Goal: Check status

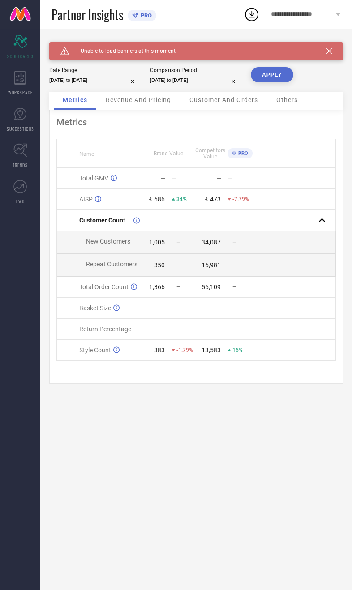
click at [274, 79] on button "APPLY" at bounding box center [272, 74] width 43 height 15
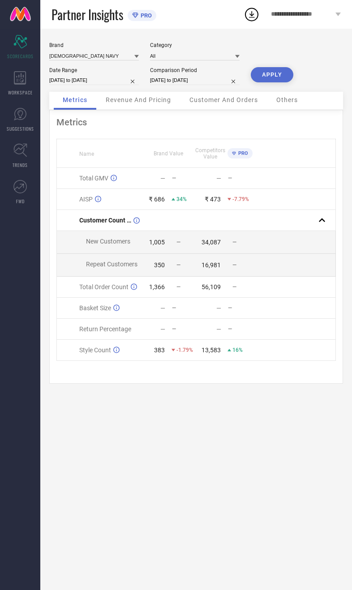
click at [141, 110] on div "Revenue And Pricing" at bounding box center [138, 101] width 83 height 18
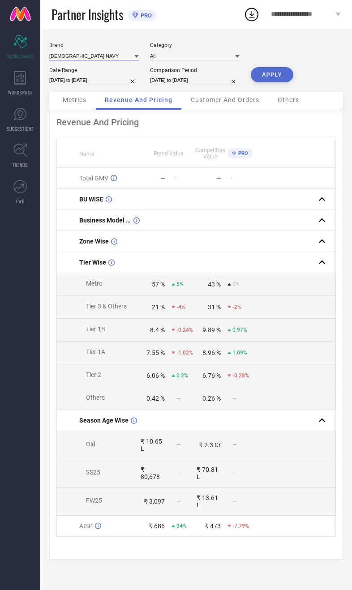
click at [92, 53] on input at bounding box center [93, 55] width 89 height 9
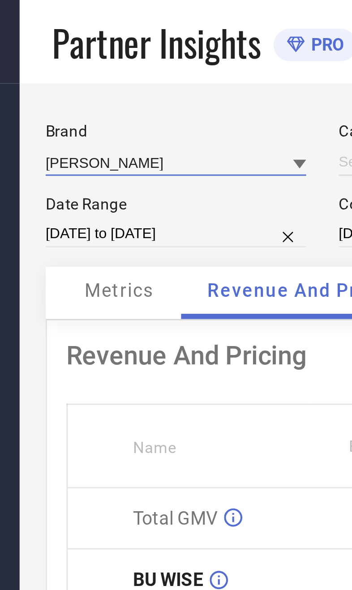
type input "All"
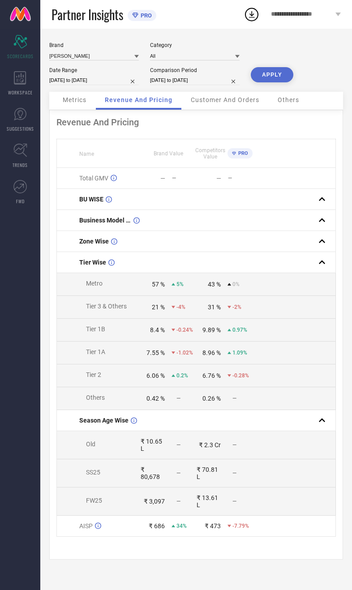
click at [282, 81] on button "APPLY" at bounding box center [272, 74] width 43 height 15
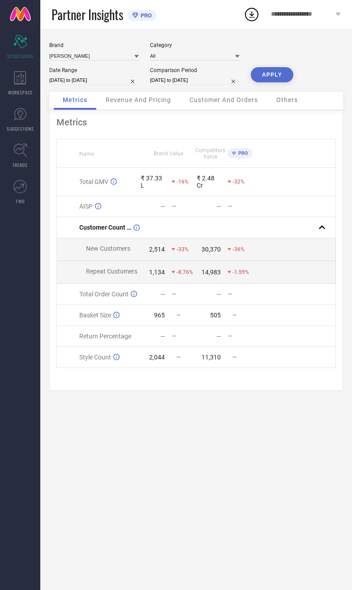
click at [128, 110] on div "Revenue And Pricing" at bounding box center [138, 101] width 83 height 18
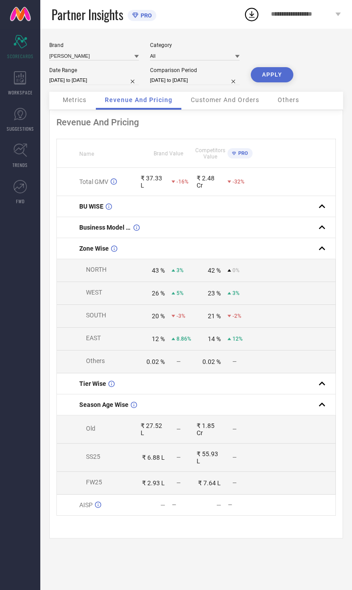
click at [84, 109] on div "Metrics" at bounding box center [75, 101] width 42 height 18
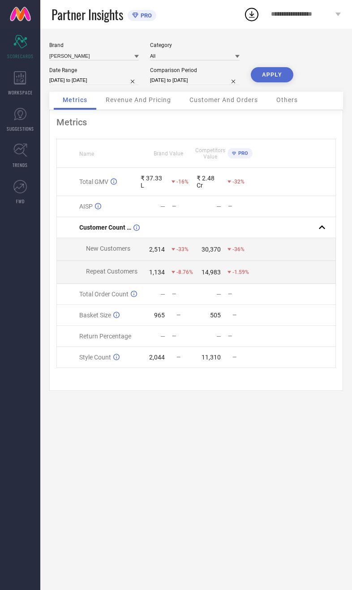
select select "9"
select select "2025"
select select "10"
select select "2025"
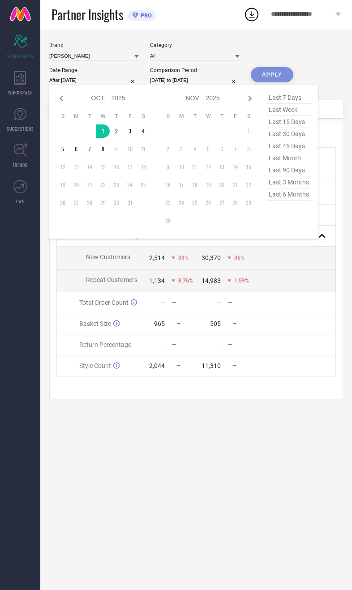
type input "[DATE] to [DATE]"
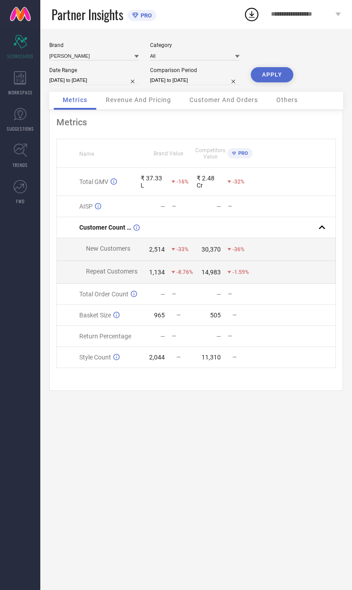
select select "9"
select select "2024"
select select "10"
select select "2024"
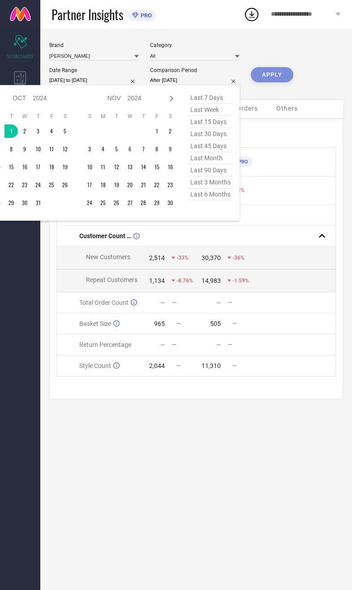
type input "[DATE] to [DATE]"
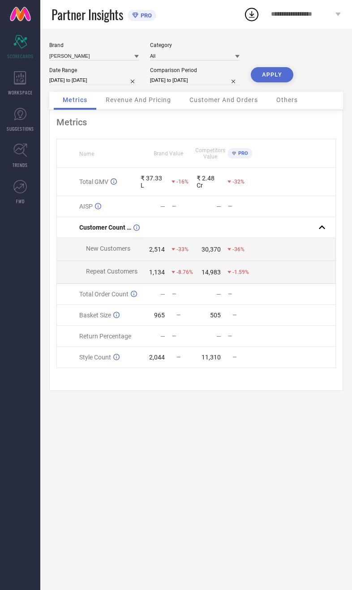
click at [274, 82] on button "APPLY" at bounding box center [272, 74] width 43 height 15
